Goal: Task Accomplishment & Management: Use online tool/utility

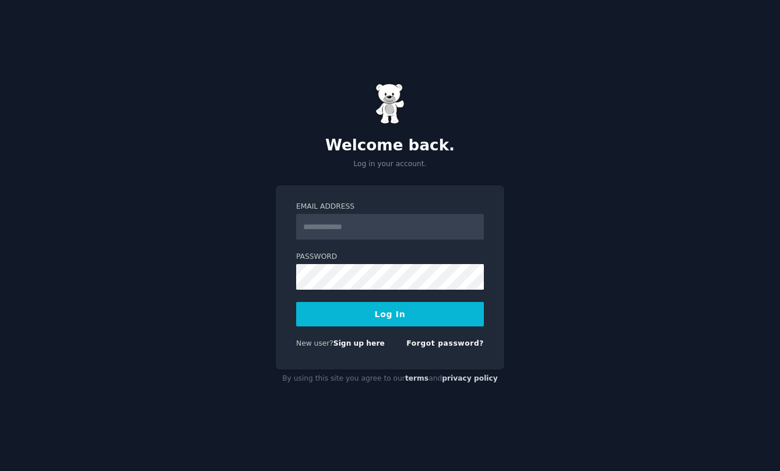
type input "**********"
click at [343, 235] on input "**********" at bounding box center [390, 227] width 188 height 26
click at [325, 316] on button "Log In" at bounding box center [390, 314] width 188 height 24
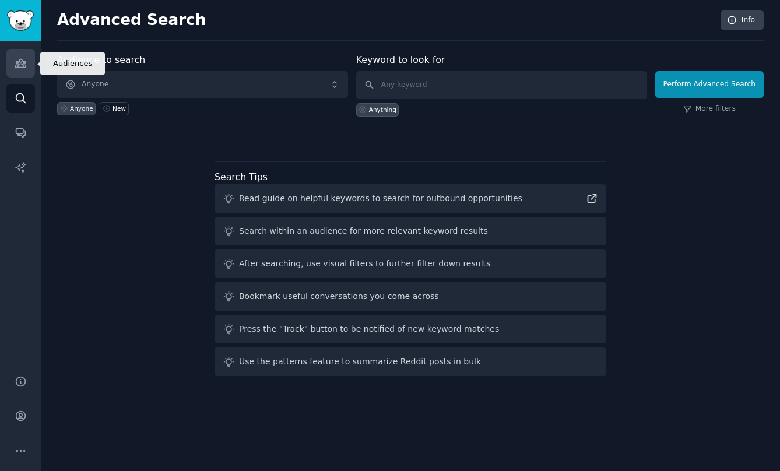
click at [23, 67] on icon "Sidebar" at bounding box center [20, 63] width 10 height 8
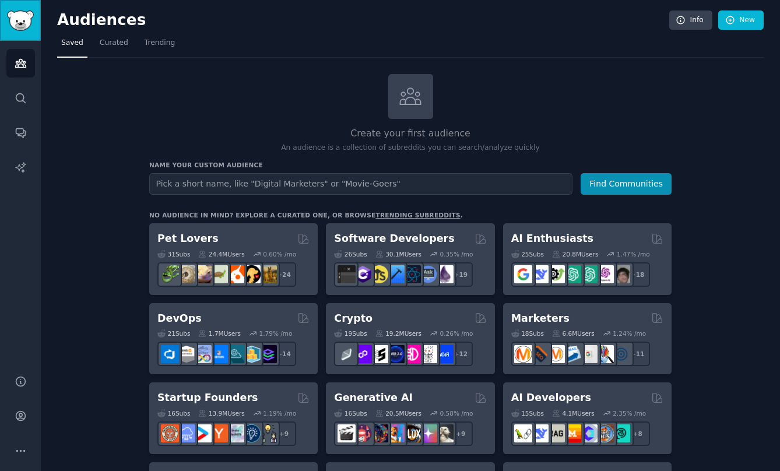
click at [32, 27] on img "Sidebar" at bounding box center [20, 20] width 27 height 20
click at [28, 97] on link "Search" at bounding box center [20, 98] width 29 height 29
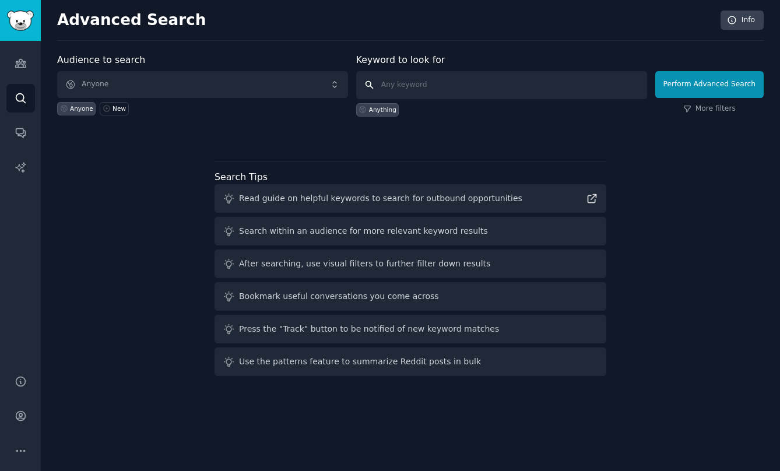
click at [413, 89] on input "text" at bounding box center [501, 85] width 291 height 28
type input "mounjaro"
click button "Perform Advanced Search" at bounding box center [709, 84] width 108 height 27
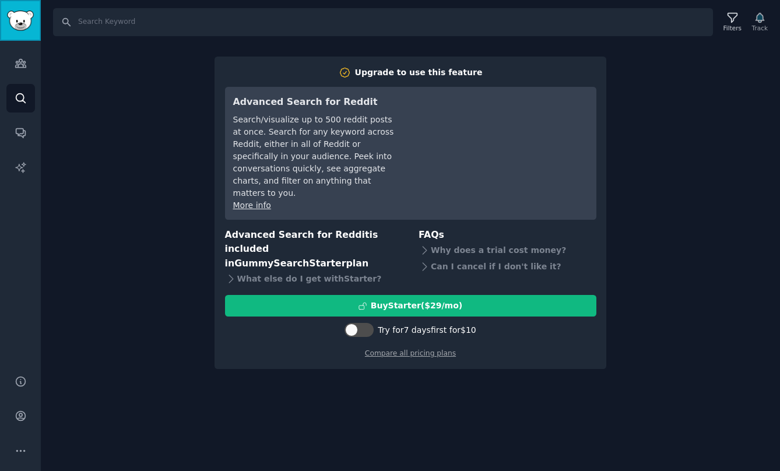
click at [15, 14] on img "Sidebar" at bounding box center [20, 20] width 27 height 20
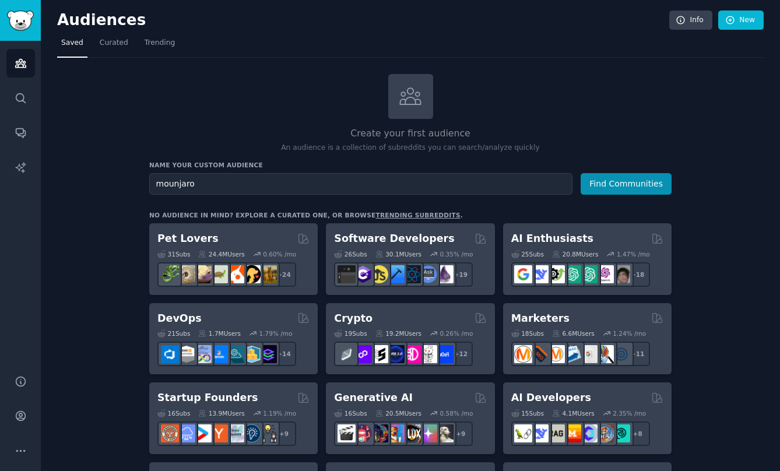
type input "mounjaro"
click at [580, 173] on button "Find Communities" at bounding box center [625, 184] width 91 height 22
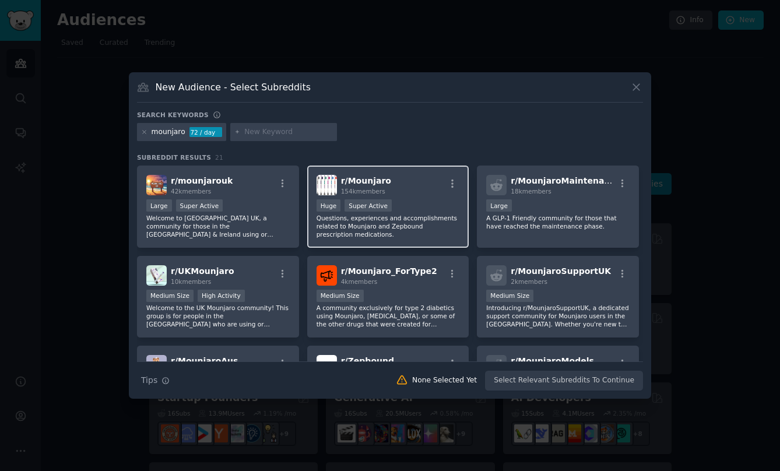
click at [420, 198] on div "r/ Mounjaro 154k members >= 95th percentile for submissions / day Huge Super Ac…" at bounding box center [388, 207] width 162 height 82
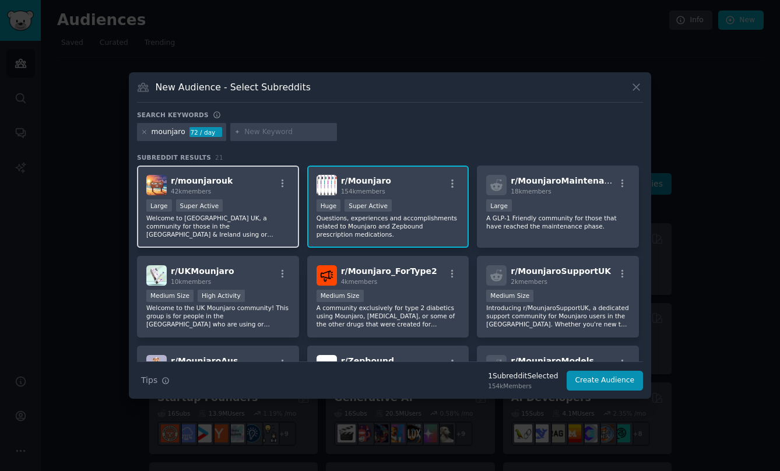
click at [262, 210] on div ">= 95th percentile for submissions / day Large Super Active" at bounding box center [217, 206] width 143 height 15
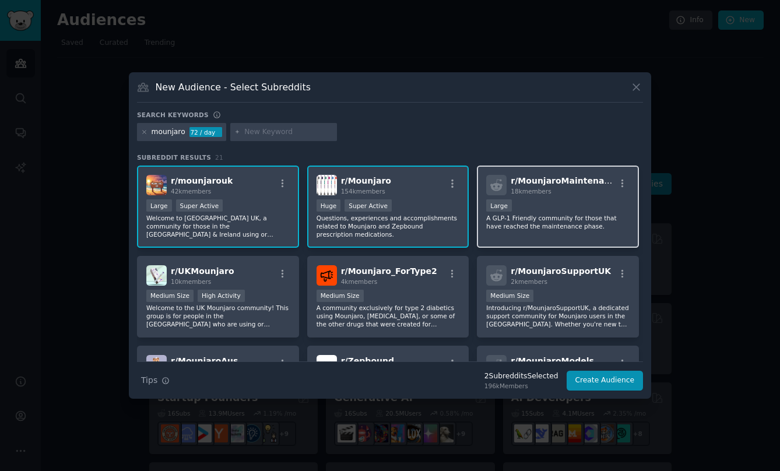
click at [540, 208] on div "10,000 - 100,000 members Large" at bounding box center [557, 206] width 143 height 15
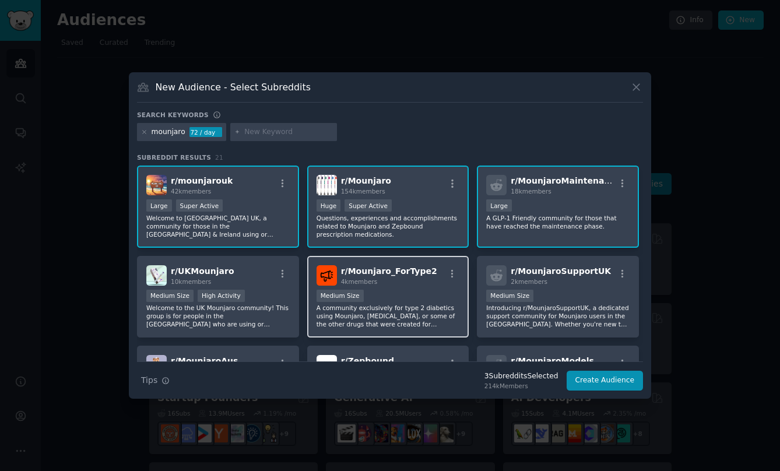
click at [379, 298] on div "Medium Size" at bounding box center [387, 297] width 143 height 15
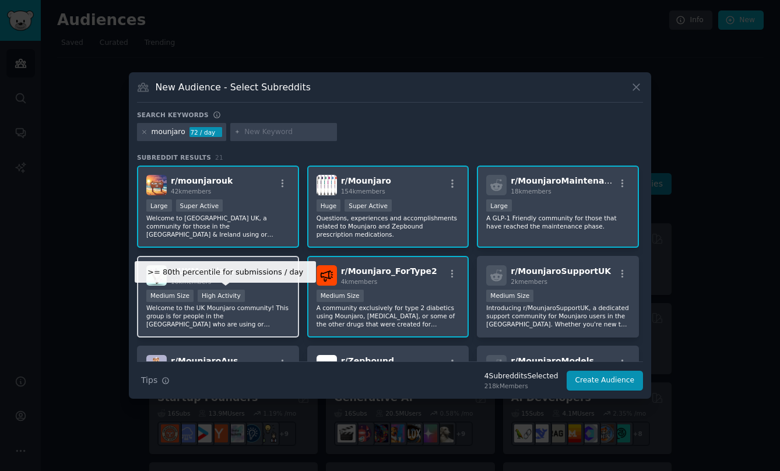
click at [227, 298] on div "High Activity" at bounding box center [221, 296] width 47 height 12
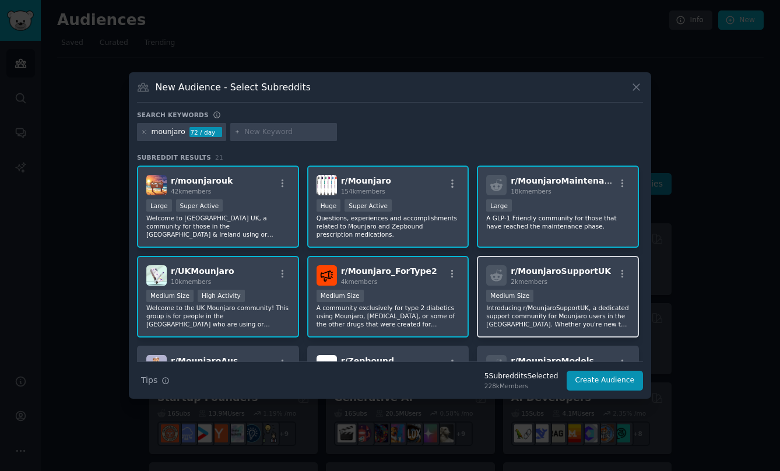
click at [516, 294] on div "Medium Size" at bounding box center [509, 296] width 47 height 12
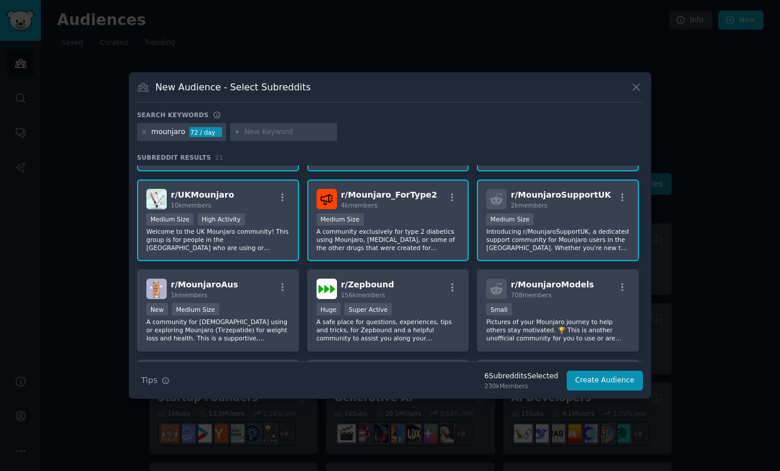
scroll to position [78, 0]
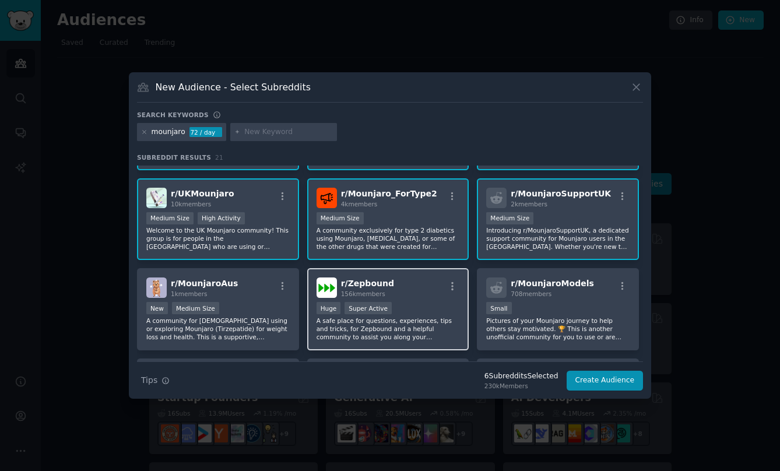
click at [399, 283] on div "r/ Zepbound 156k members" at bounding box center [387, 287] width 143 height 20
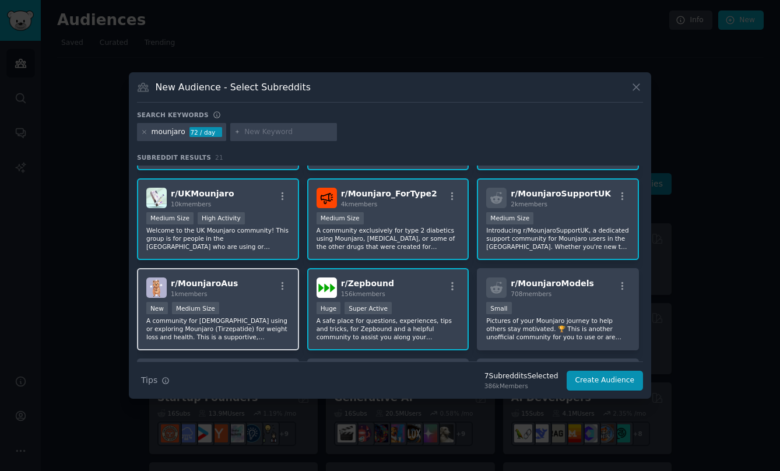
click at [273, 287] on div "r/ [PERSON_NAME] 1k members" at bounding box center [217, 287] width 143 height 20
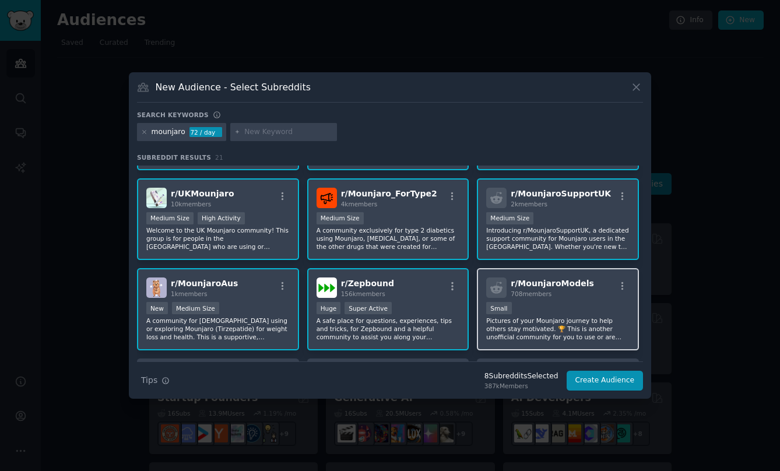
click at [557, 316] on p "Pictures of your Mounjaro journey to help others stay motivated. 🏆 This is anot…" at bounding box center [557, 328] width 143 height 24
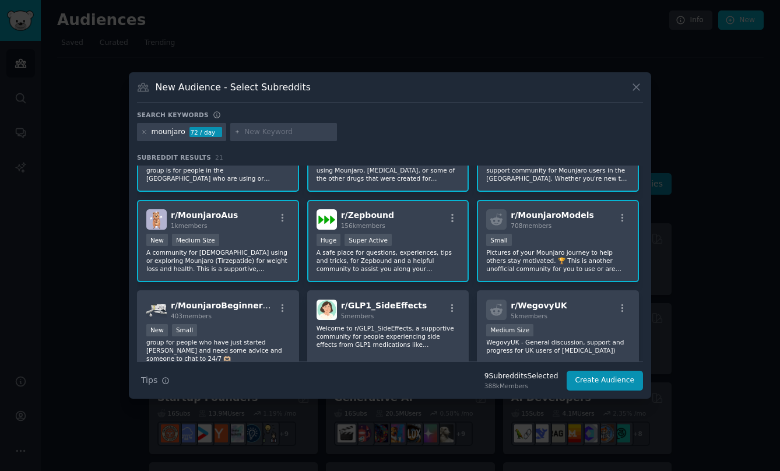
scroll to position [192, 0]
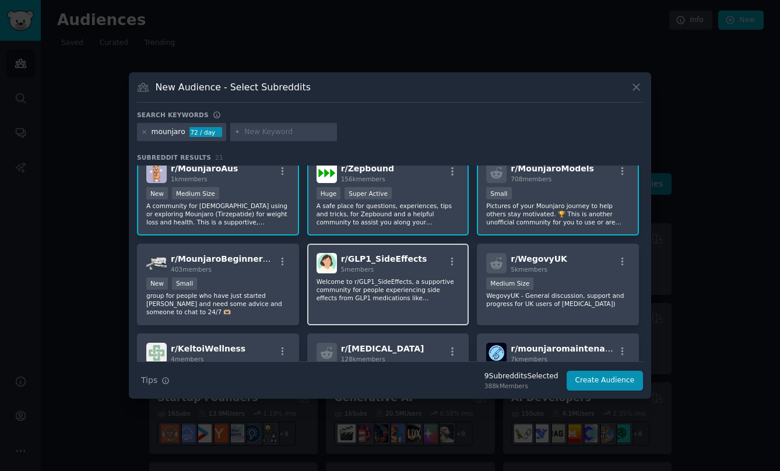
click at [418, 279] on p "Welcome to r/GLP1_SideEffects, a supportive community for people experiencing s…" at bounding box center [387, 289] width 143 height 24
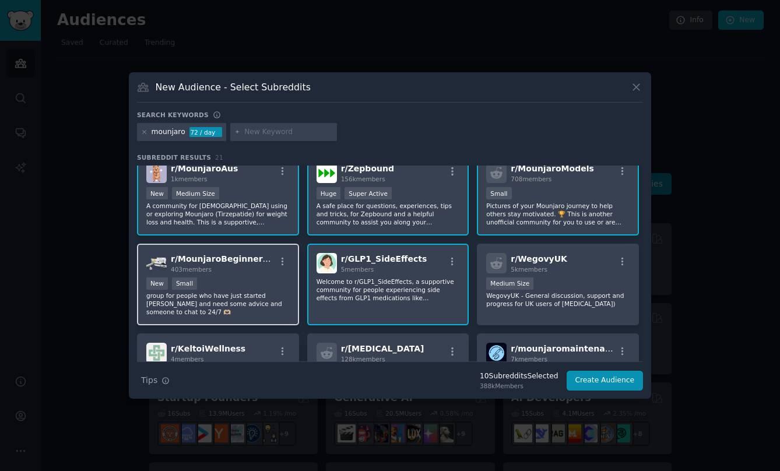
click at [245, 283] on div "New Small" at bounding box center [217, 284] width 143 height 15
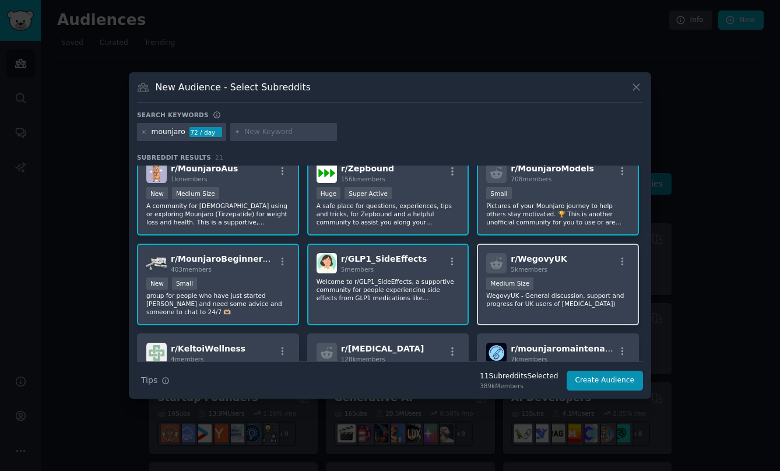
click at [558, 264] on div "r/ WegovyUK 5k members" at bounding box center [557, 263] width 143 height 20
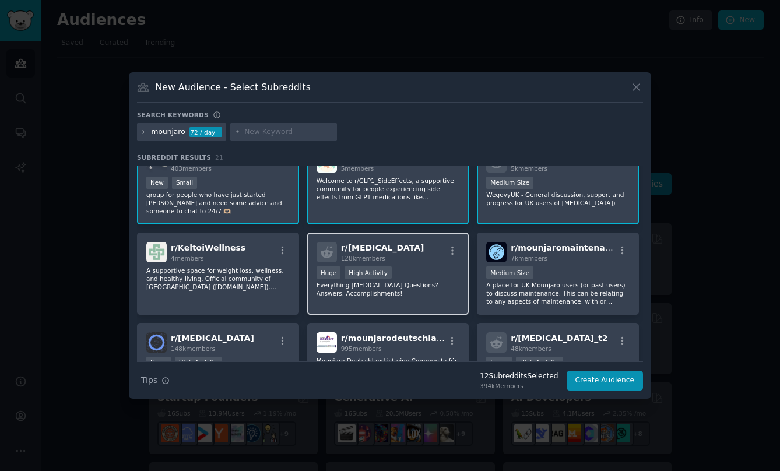
click at [432, 284] on p "Everything [MEDICAL_DATA] Questions? Answers. Accomplishments!" at bounding box center [387, 289] width 143 height 16
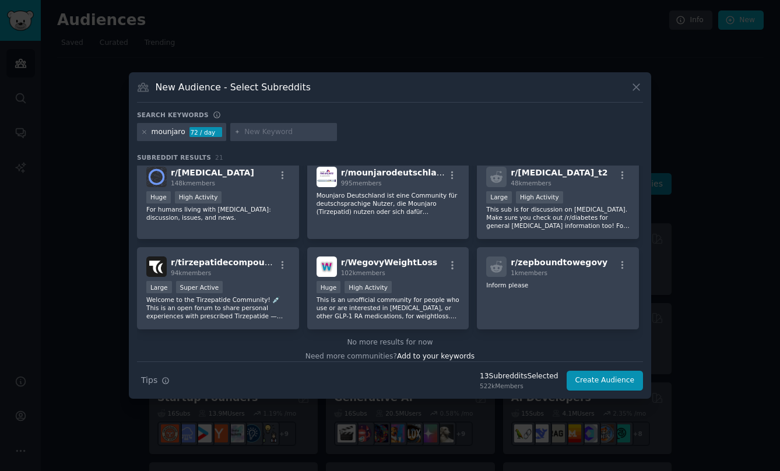
scroll to position [467, 0]
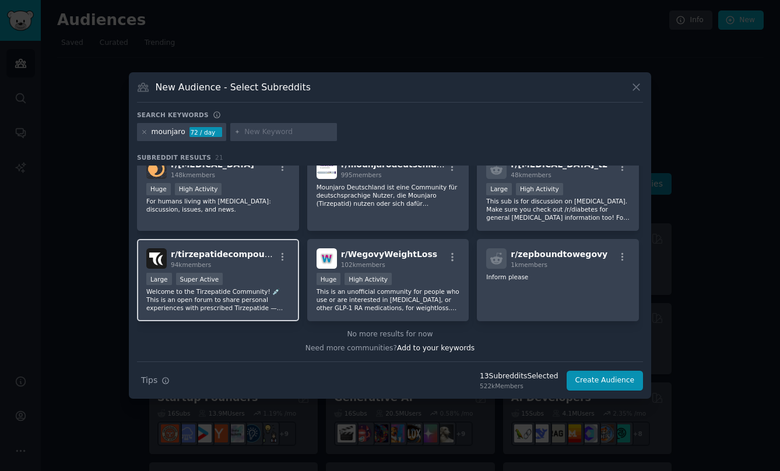
click at [265, 276] on div "Large Super Active" at bounding box center [217, 280] width 143 height 15
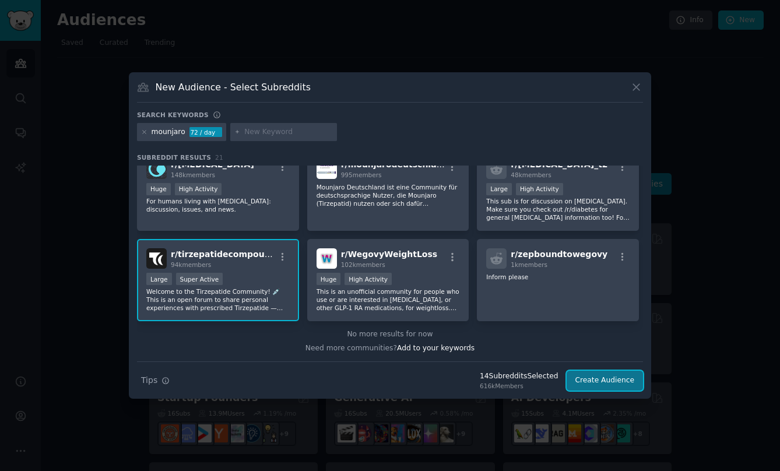
click at [595, 381] on button "Create Audience" at bounding box center [604, 381] width 77 height 20
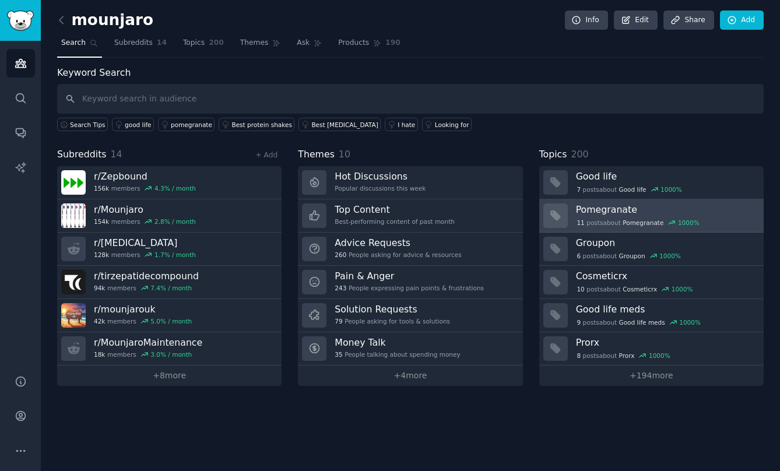
click at [612, 209] on h3 "Pomegranate" at bounding box center [666, 209] width 180 height 12
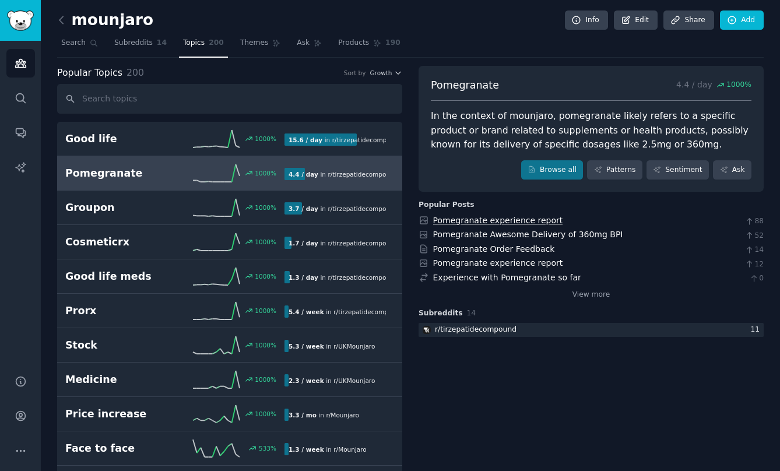
click at [518, 219] on link "Pomegranate experience report" at bounding box center [498, 220] width 130 height 9
click at [145, 41] on span "Subreddits" at bounding box center [133, 43] width 38 height 10
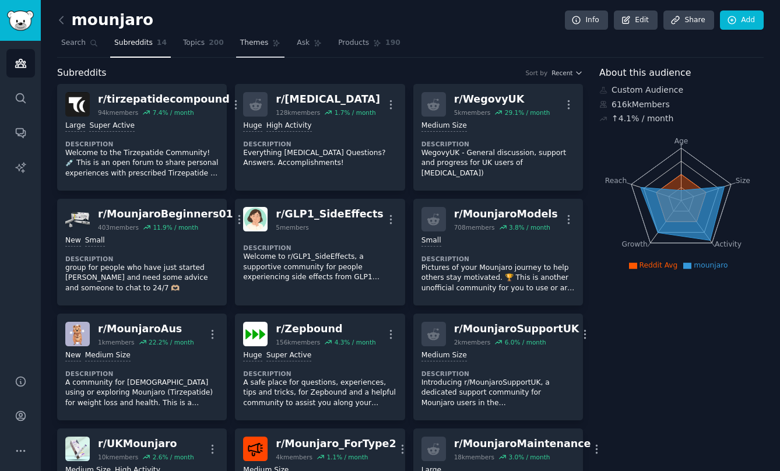
click at [276, 46] on icon at bounding box center [276, 43] width 8 height 8
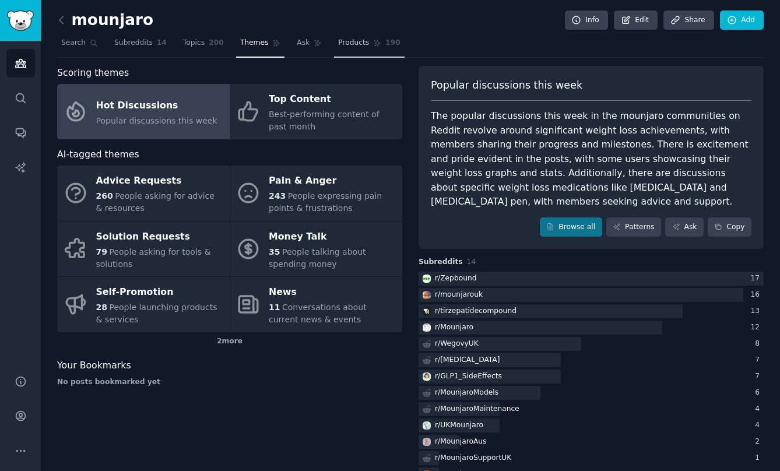
click at [347, 48] on link "Products 190" at bounding box center [369, 46] width 70 height 24
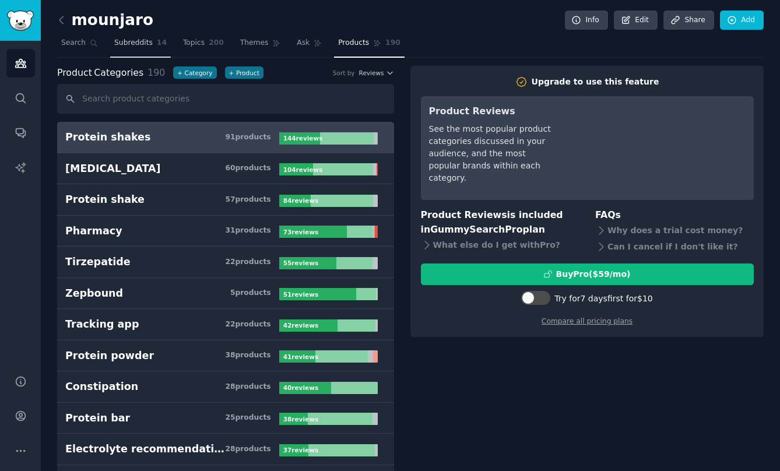
click at [135, 44] on span "Subreddits" at bounding box center [133, 43] width 38 height 10
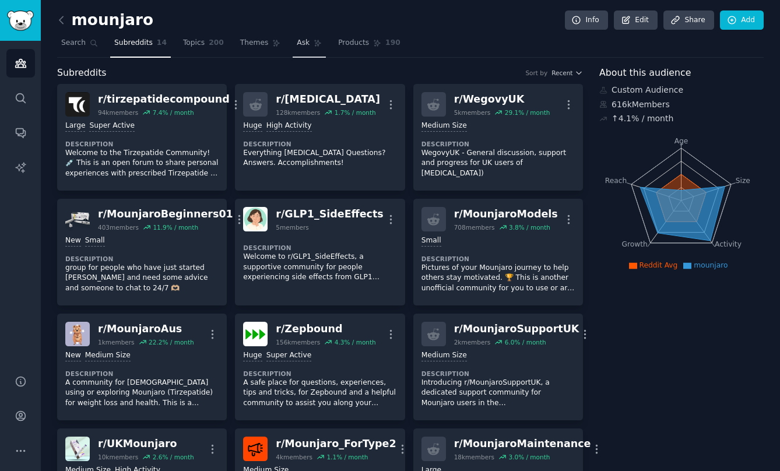
click at [300, 45] on span "Ask" at bounding box center [303, 43] width 13 height 10
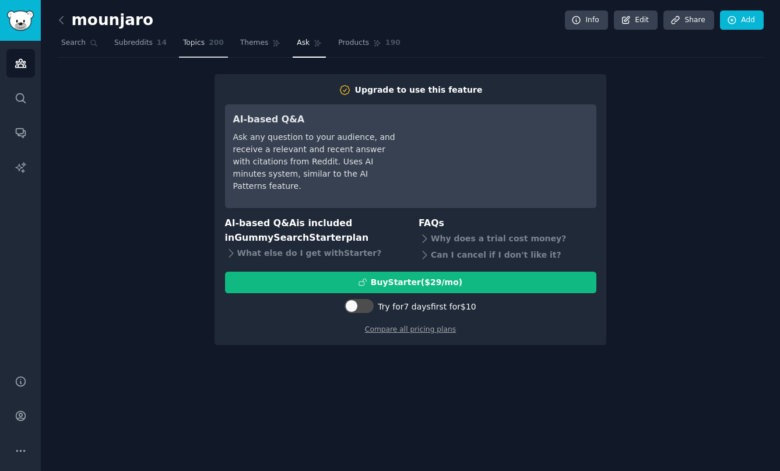
click at [194, 51] on link "Topics 200" at bounding box center [203, 46] width 49 height 24
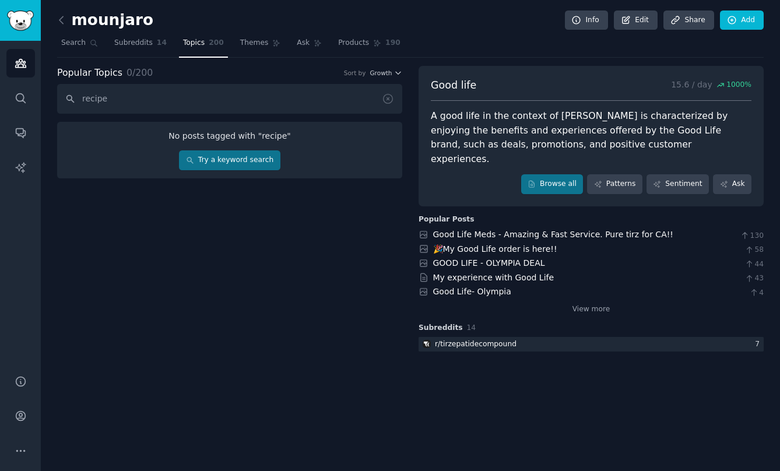
type input "recipe"
click at [218, 153] on link "Try a keyword search" at bounding box center [229, 160] width 101 height 20
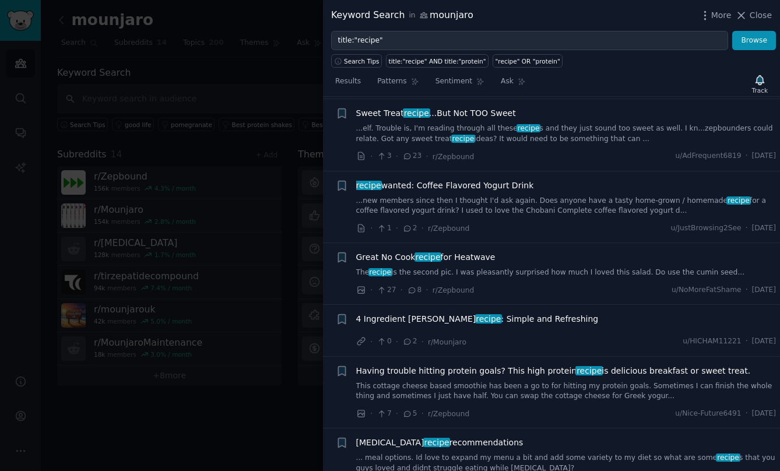
scroll to position [1164, 0]
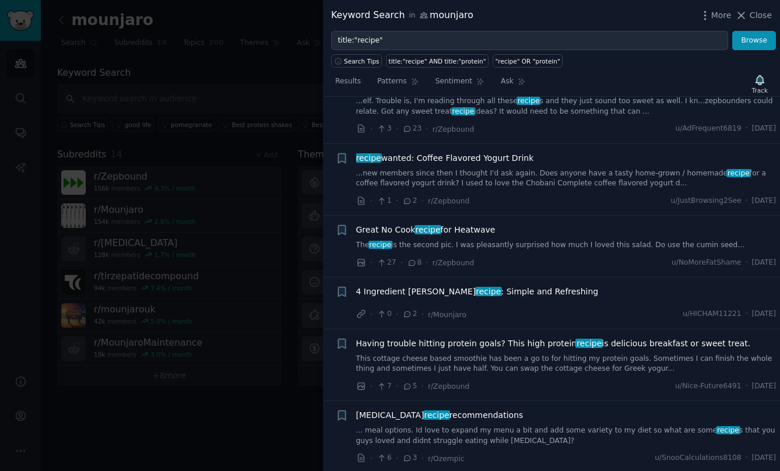
click at [462, 224] on span "Great No Cook recipe for Heatwave" at bounding box center [425, 230] width 139 height 12
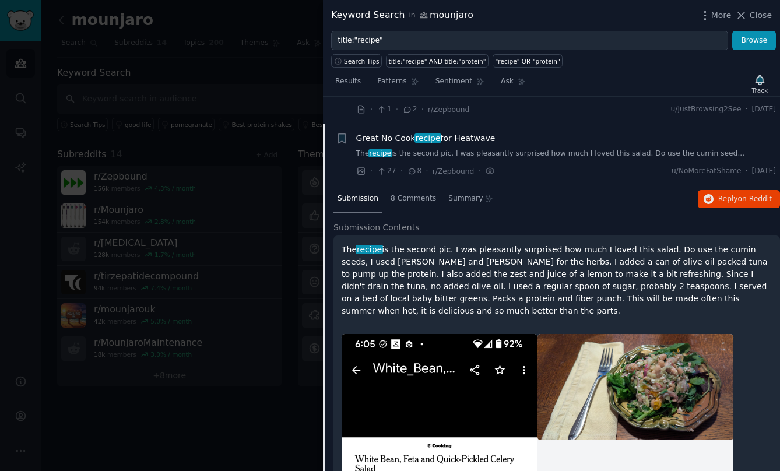
scroll to position [1254, 0]
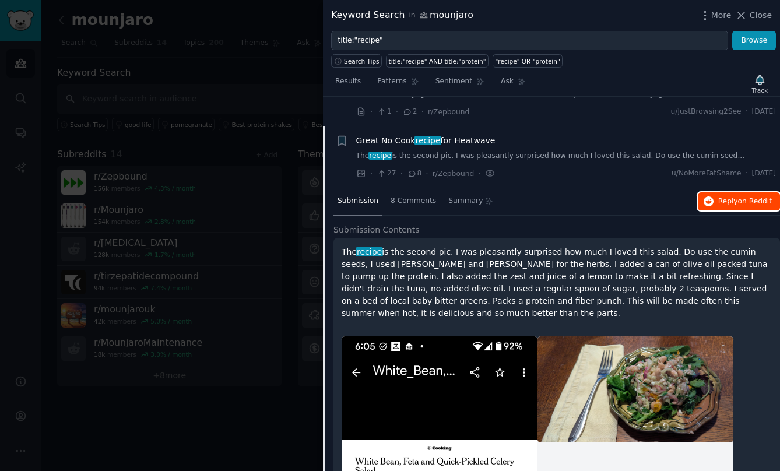
click at [728, 196] on span "Reply on Reddit" at bounding box center [745, 201] width 54 height 10
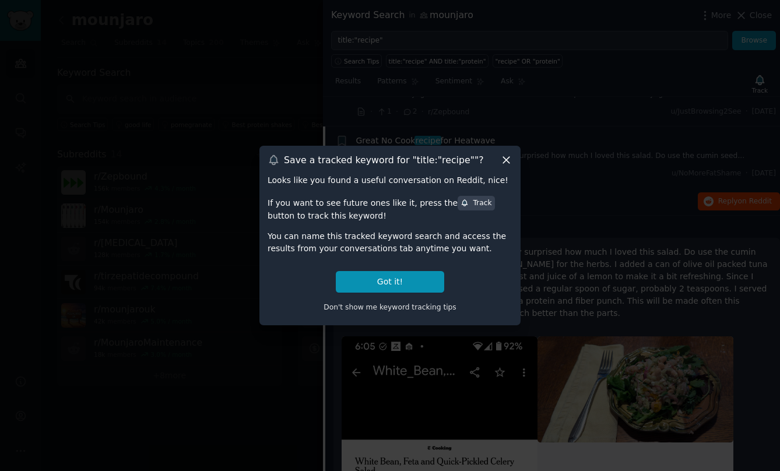
click at [504, 160] on icon at bounding box center [506, 160] width 12 height 12
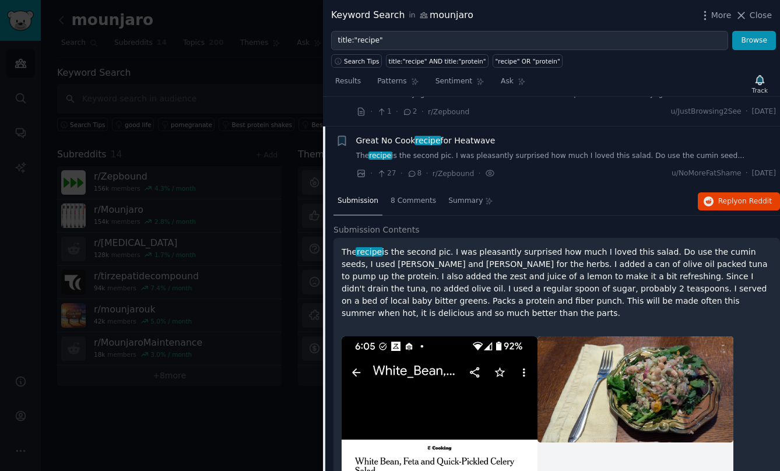
click at [155, 160] on div at bounding box center [390, 235] width 780 height 471
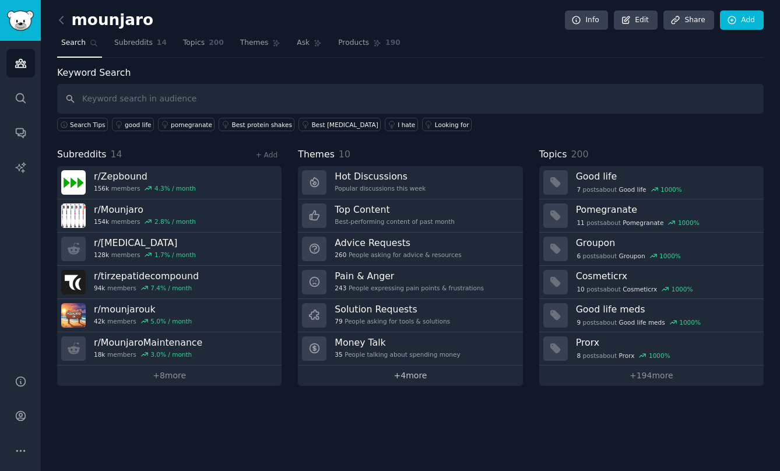
click at [407, 374] on link "+ 4 more" at bounding box center [410, 375] width 224 height 20
